Goal: Task Accomplishment & Management: Use online tool/utility

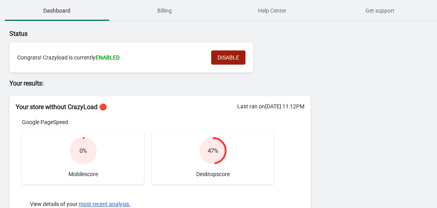
click at [222, 59] on span "DISABLE" at bounding box center [228, 57] width 22 height 6
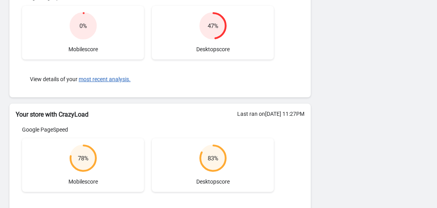
scroll to position [222, 0]
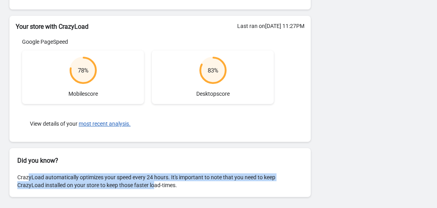
drag, startPoint x: 28, startPoint y: 173, endPoint x: 154, endPoint y: 203, distance: 129.7
click at [154, 203] on div "Status Careful, Crazyload is currently DISABLED 🔴. Click the “ENABLE” button to…" at bounding box center [160, 3] width 320 height 408
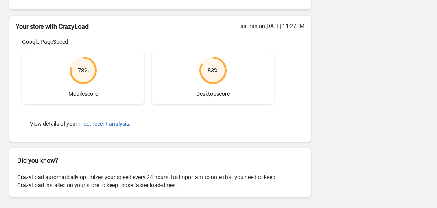
click at [164, 182] on div "CrazyLoad automatically optimizes your speed every 24 hours. It's important to …" at bounding box center [159, 180] width 301 height 31
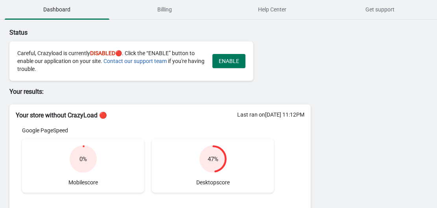
scroll to position [0, 0]
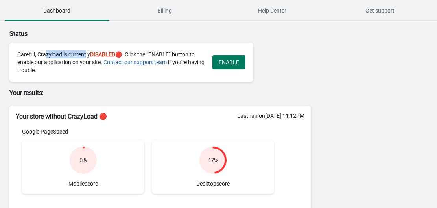
drag, startPoint x: 44, startPoint y: 55, endPoint x: 85, endPoint y: 58, distance: 40.6
click at [85, 58] on div "Careful, Crazyload is currently DISABLED 🔴. Click the “ENABLE” button to enable…" at bounding box center [110, 62] width 187 height 24
click at [141, 55] on div "Careful, Crazyload is currently DISABLED 🔴. Click the “ENABLE” button to enable…" at bounding box center [110, 62] width 187 height 24
click at [224, 63] on span "ENABLE" at bounding box center [229, 62] width 20 height 6
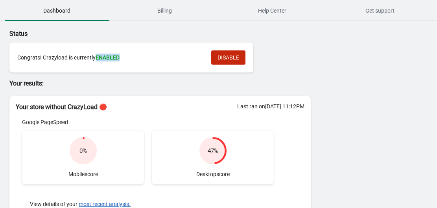
drag, startPoint x: 96, startPoint y: 57, endPoint x: 146, endPoint y: 61, distance: 50.0
click at [146, 61] on div "Congrats! Crazyload is currently ENABLED" at bounding box center [110, 57] width 186 height 8
click at [242, 57] on button "DISABLE" at bounding box center [228, 57] width 34 height 14
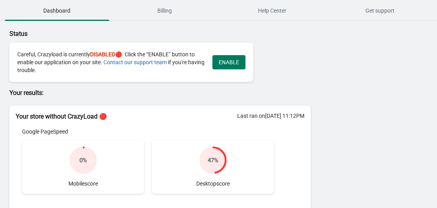
click at [270, 90] on p "Your results:" at bounding box center [159, 92] width 301 height 9
click at [237, 62] on span "ENABLE" at bounding box center [229, 62] width 20 height 6
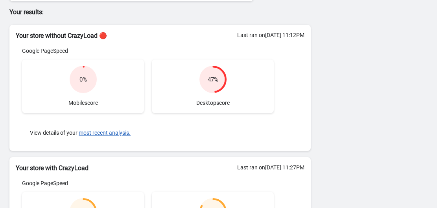
scroll to position [118, 0]
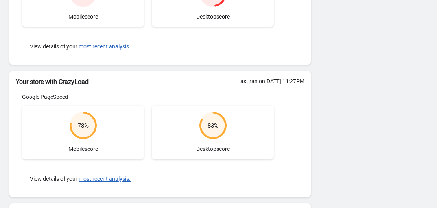
scroll to position [197, 0]
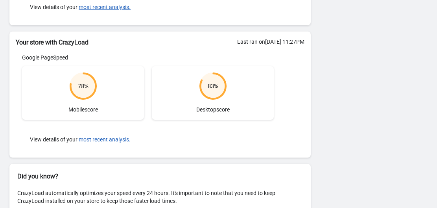
click at [181, 124] on div "Google PageSpeed 78 % Mobile score 83 % Desktop score View details of your most…" at bounding box center [148, 101] width 264 height 97
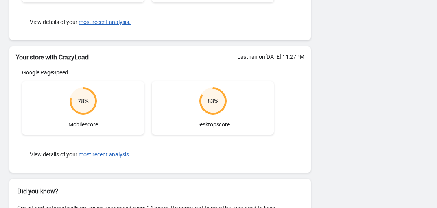
scroll to position [173, 0]
